Goal: Check status

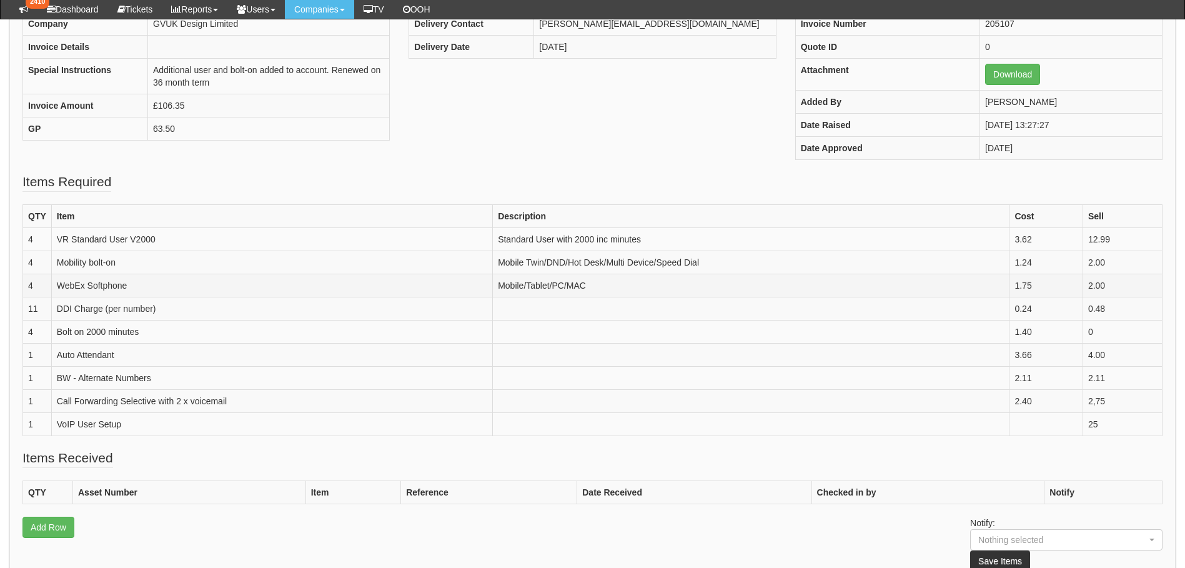
scroll to position [250, 0]
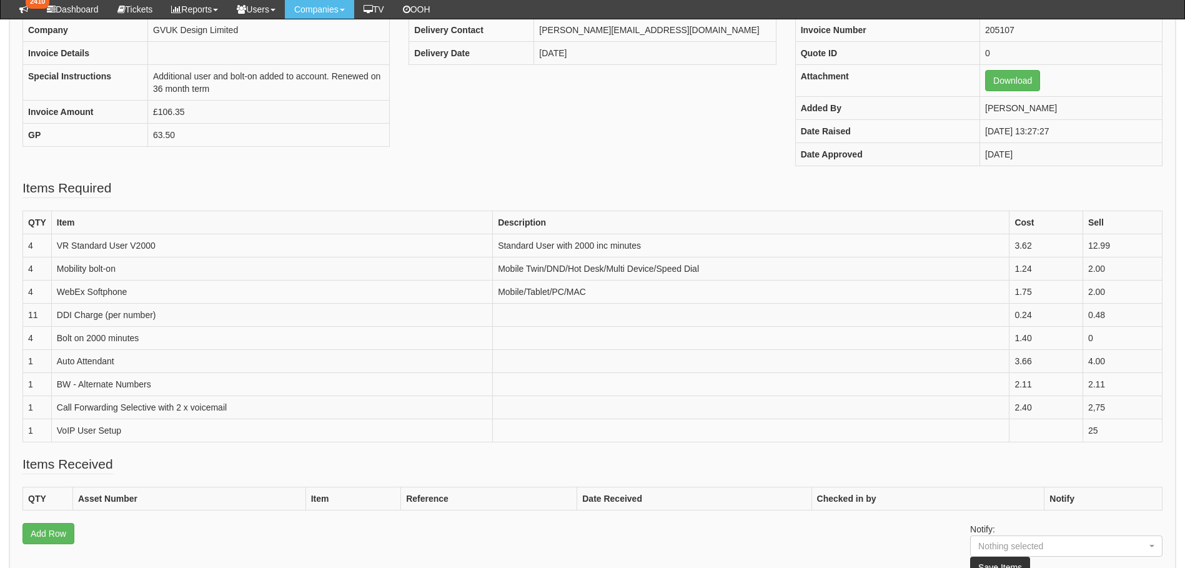
scroll to position [312, 0]
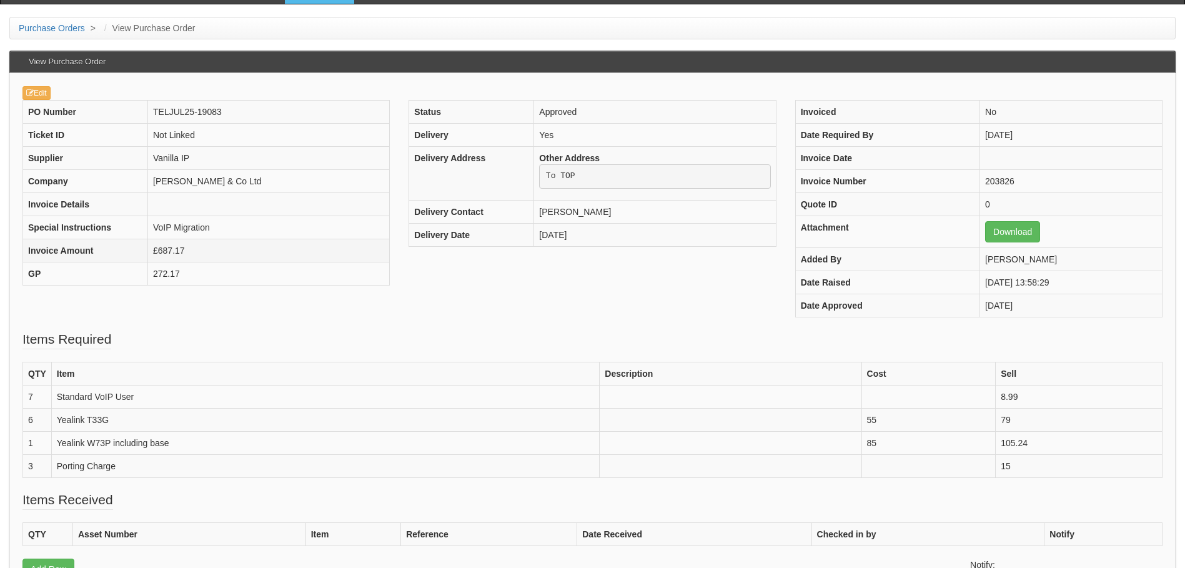
scroll to position [125, 0]
